Goal: Task Accomplishment & Management: Manage account settings

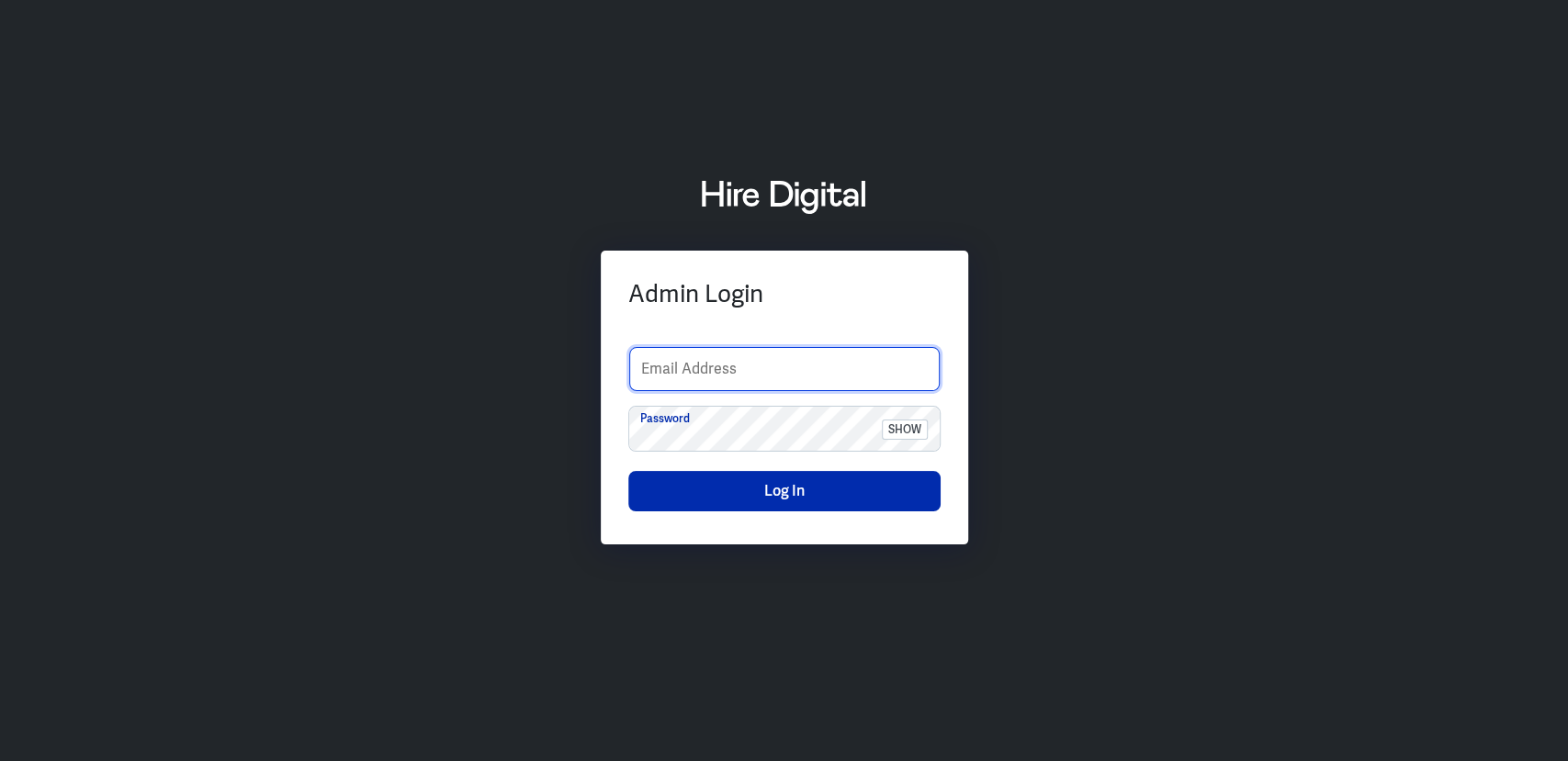
type input "[PERSON_NAME][EMAIL_ADDRESS][PERSON_NAME][DOMAIN_NAME]"
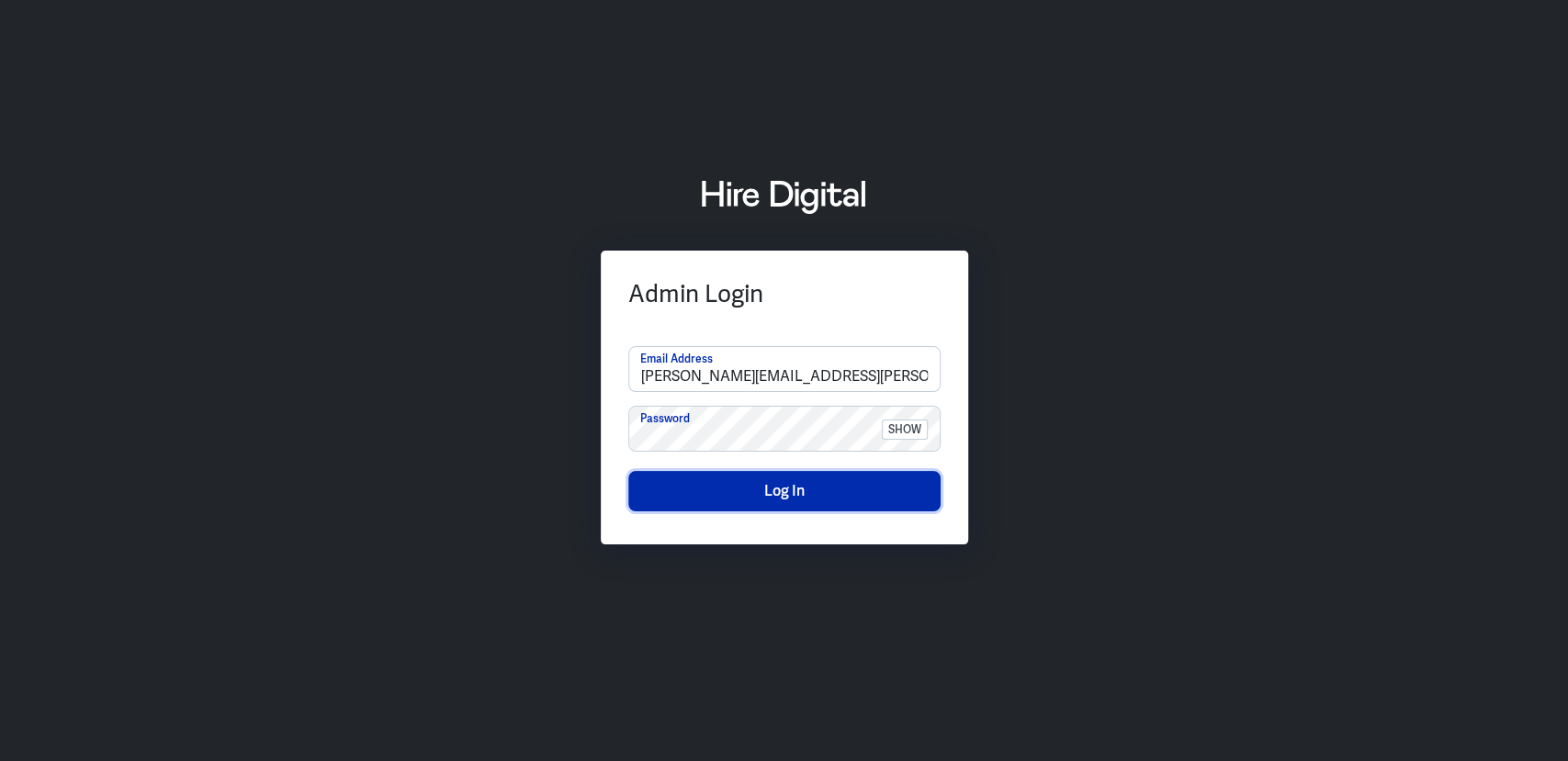
click at [833, 481] on button "Log In" at bounding box center [784, 491] width 312 height 40
